Goal: Task Accomplishment & Management: Manage account settings

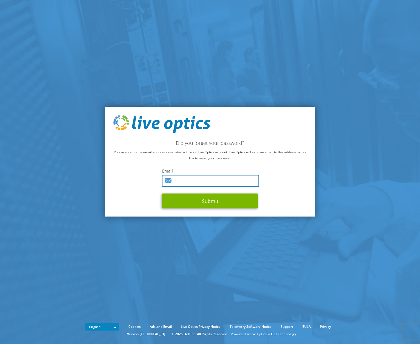
click at [215, 184] on input "text" at bounding box center [210, 181] width 97 height 12
type input "bjoern.lange@netlogix.de"
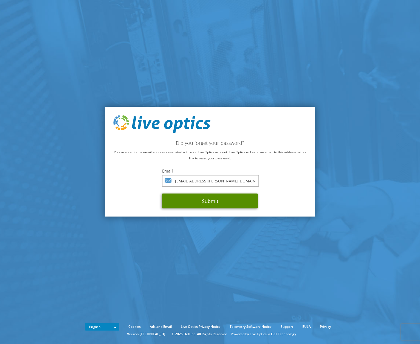
click at [215, 201] on button "Submit" at bounding box center [210, 201] width 96 height 15
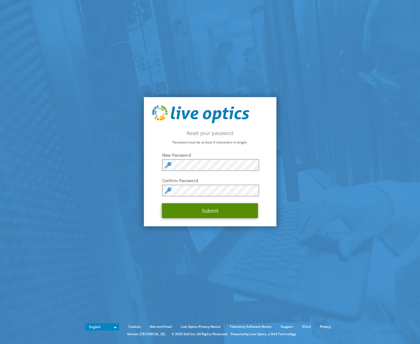
click at [214, 212] on button "Submit" at bounding box center [210, 210] width 96 height 15
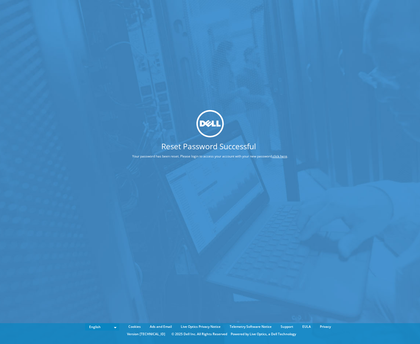
click at [244, 70] on div "Reset Password Successful Your password has been reset. Please login to access …" at bounding box center [210, 163] width 420 height 327
